Goal: Information Seeking & Learning: Learn about a topic

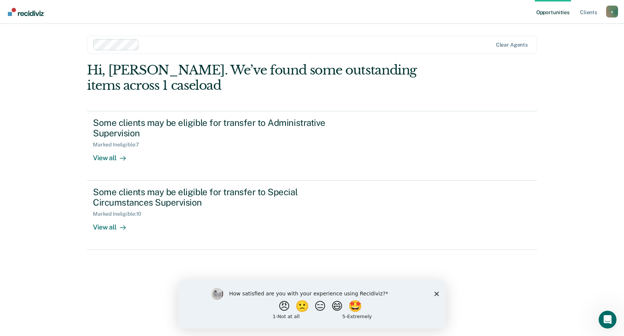
click at [436, 293] on icon "Close survey" at bounding box center [436, 294] width 4 height 4
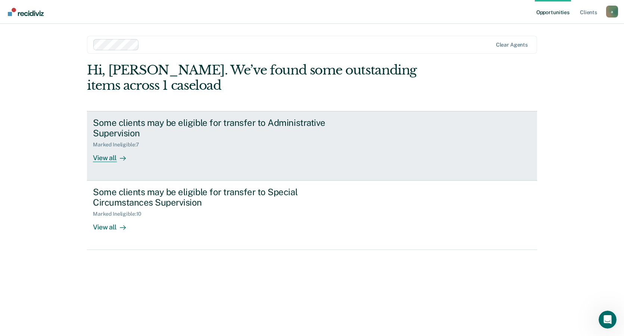
click at [101, 159] on div "View all" at bounding box center [114, 155] width 42 height 15
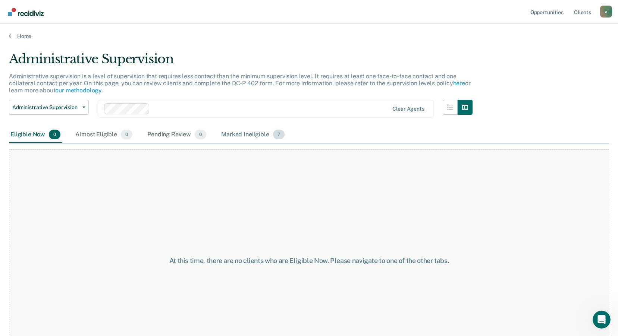
click at [247, 133] on div "Marked Ineligible 7" at bounding box center [253, 135] width 66 height 16
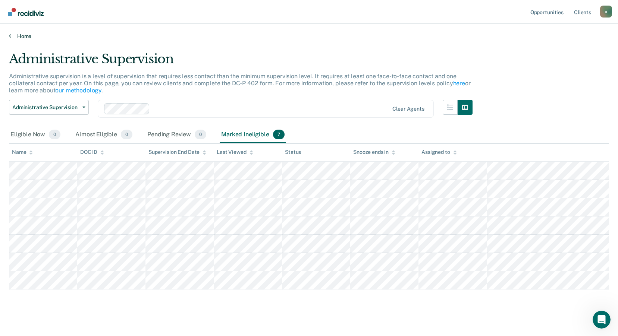
click at [29, 34] on link "Home" at bounding box center [309, 36] width 600 height 7
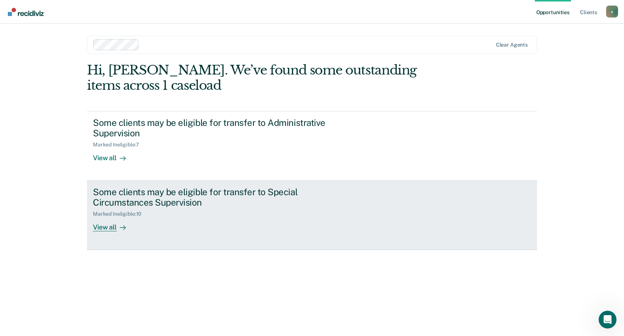
click at [101, 229] on div "View all" at bounding box center [114, 224] width 42 height 15
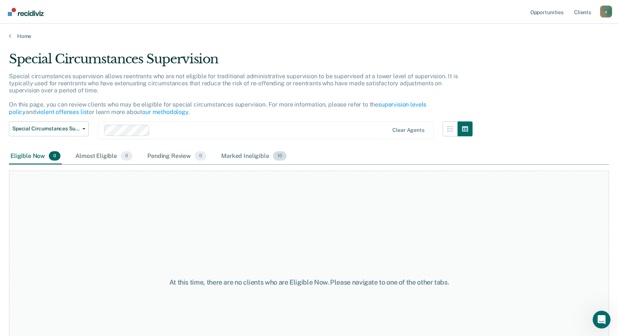
click at [226, 156] on div "Marked Ineligible 10" at bounding box center [254, 156] width 68 height 16
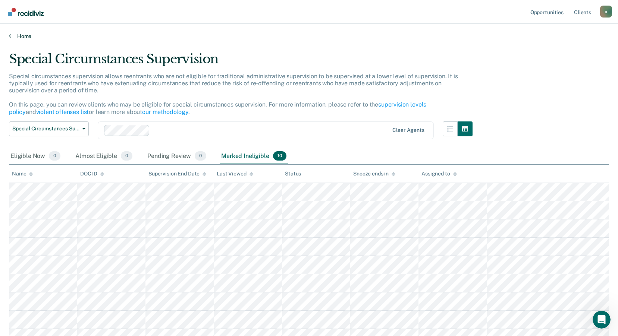
click at [12, 36] on link "Home" at bounding box center [309, 36] width 600 height 7
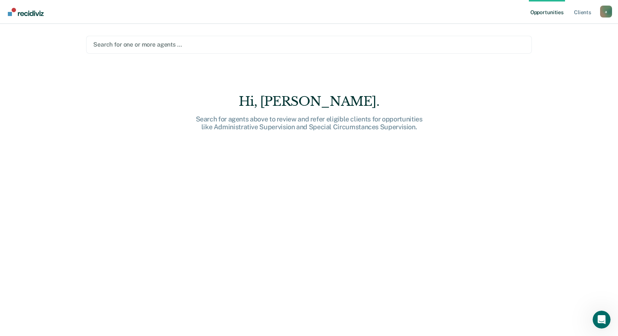
click at [180, 47] on div at bounding box center [309, 44] width 432 height 9
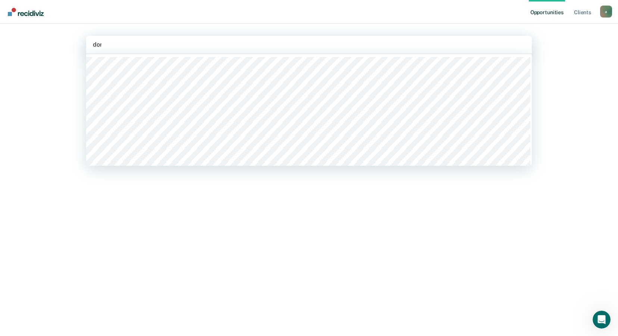
type input "dont"
click at [134, 45] on div at bounding box center [309, 44] width 432 height 9
click at [165, 44] on div at bounding box center [309, 44] width 432 height 9
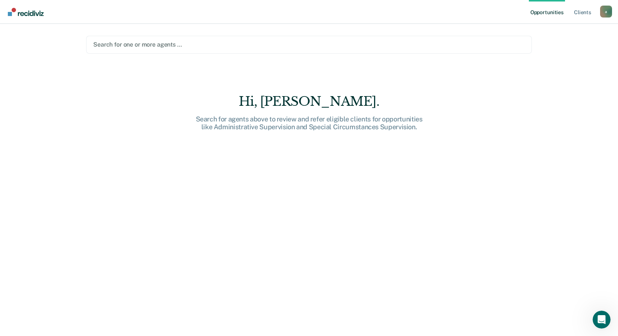
click at [202, 40] on div at bounding box center [309, 44] width 432 height 9
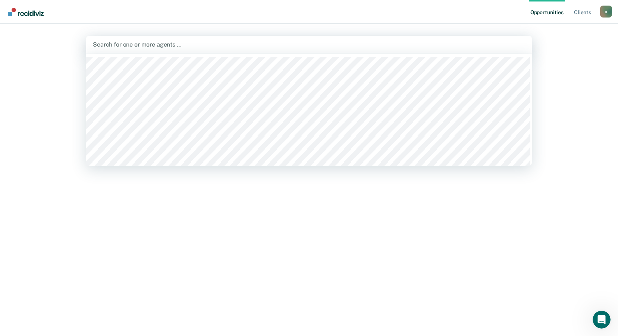
click at [205, 44] on div at bounding box center [309, 44] width 432 height 9
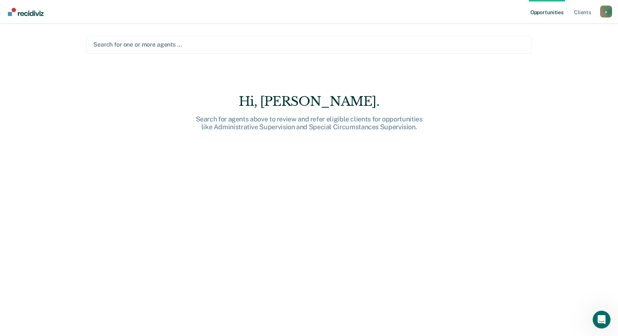
click at [204, 41] on div at bounding box center [309, 44] width 432 height 9
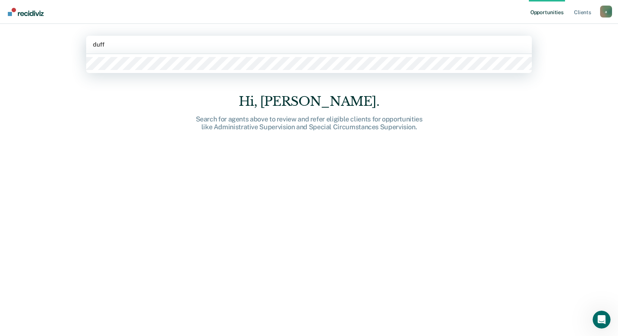
type input "duffi"
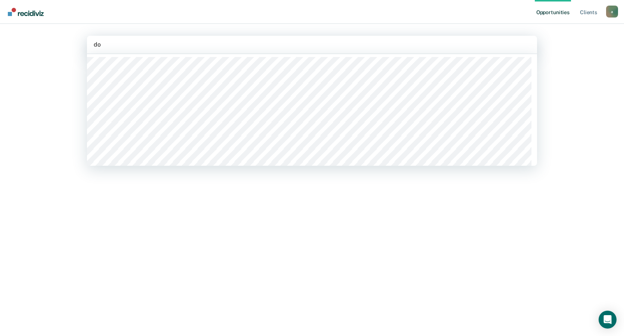
type input "don"
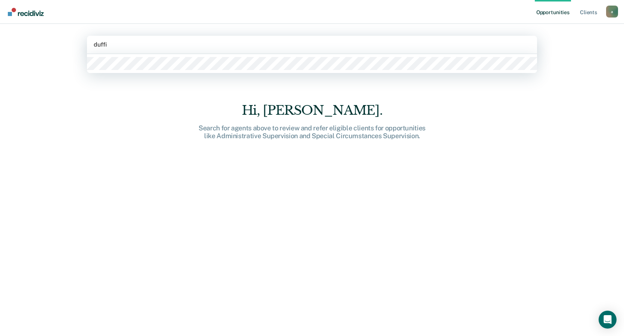
type input "[PERSON_NAME]"
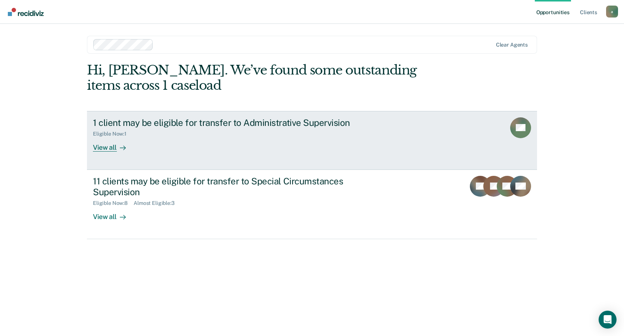
click at [108, 149] on div "View all" at bounding box center [114, 144] width 42 height 15
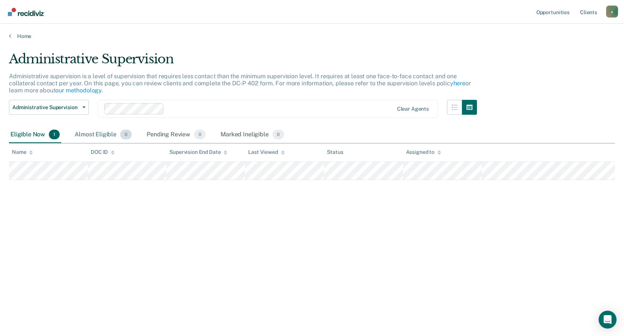
click at [95, 134] on div "Almost Eligible 0" at bounding box center [103, 135] width 60 height 16
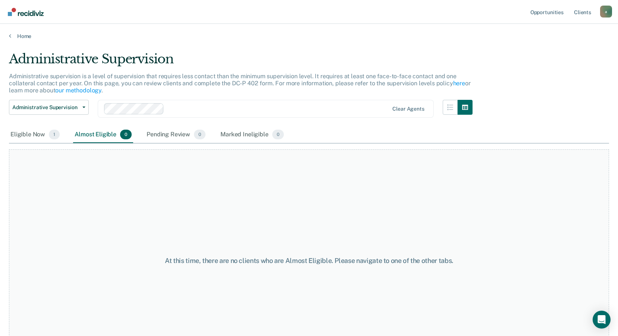
click at [11, 41] on main "Administrative Supervision Administrative supervision is a level of supervision…" at bounding box center [309, 187] width 618 height 295
click at [14, 34] on link "Home" at bounding box center [309, 36] width 600 height 7
